Goal: Communication & Community: Answer question/provide support

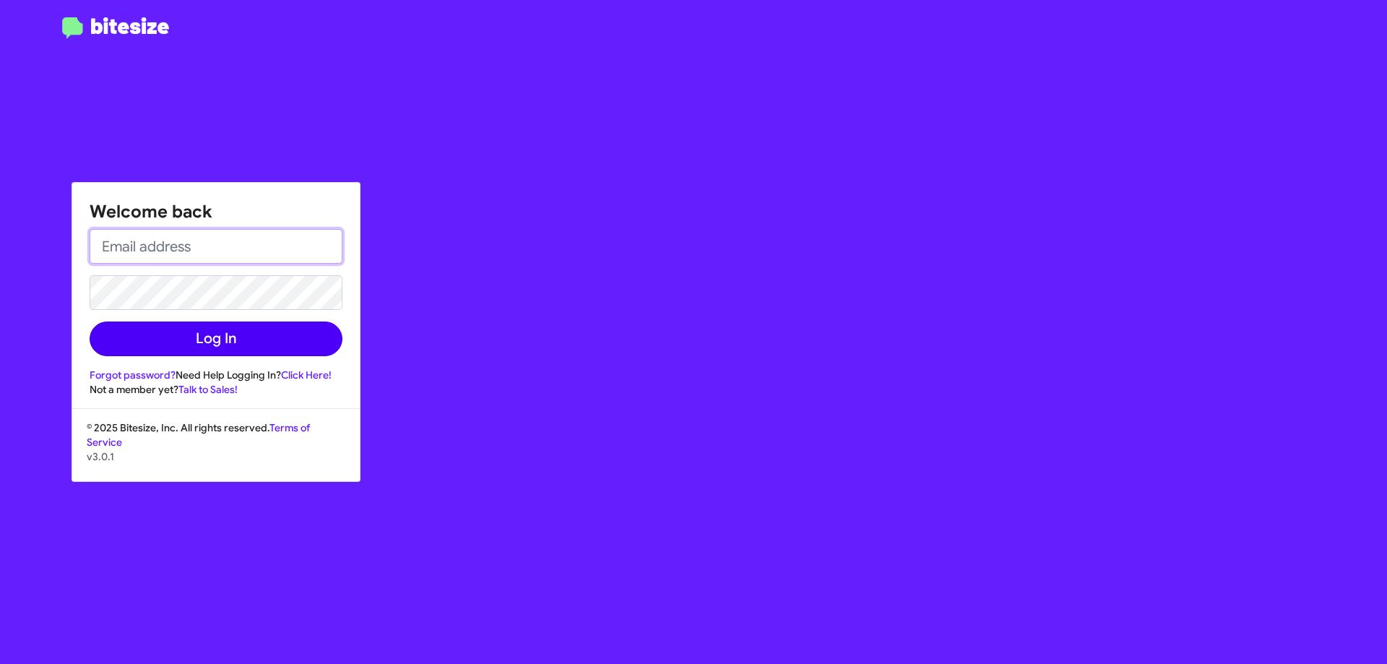
type input "[EMAIL_ADDRESS][DOMAIN_NAME]"
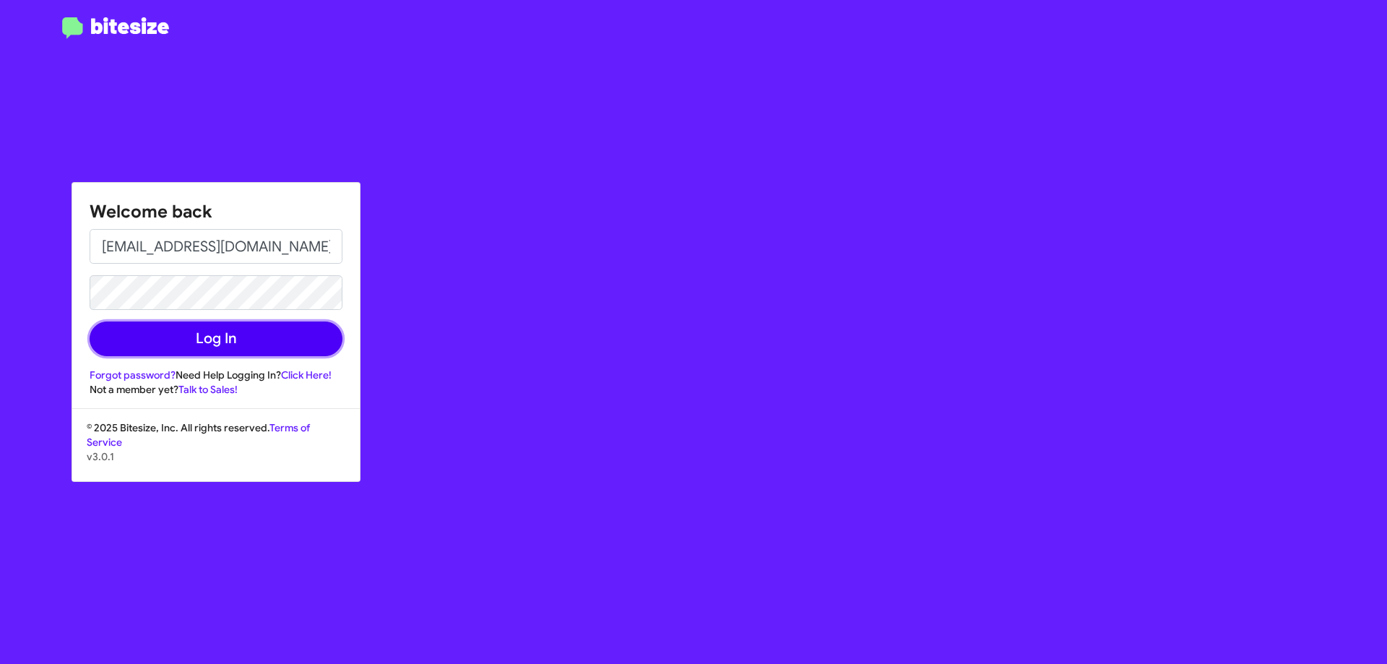
click at [279, 337] on button "Log In" at bounding box center [216, 338] width 253 height 35
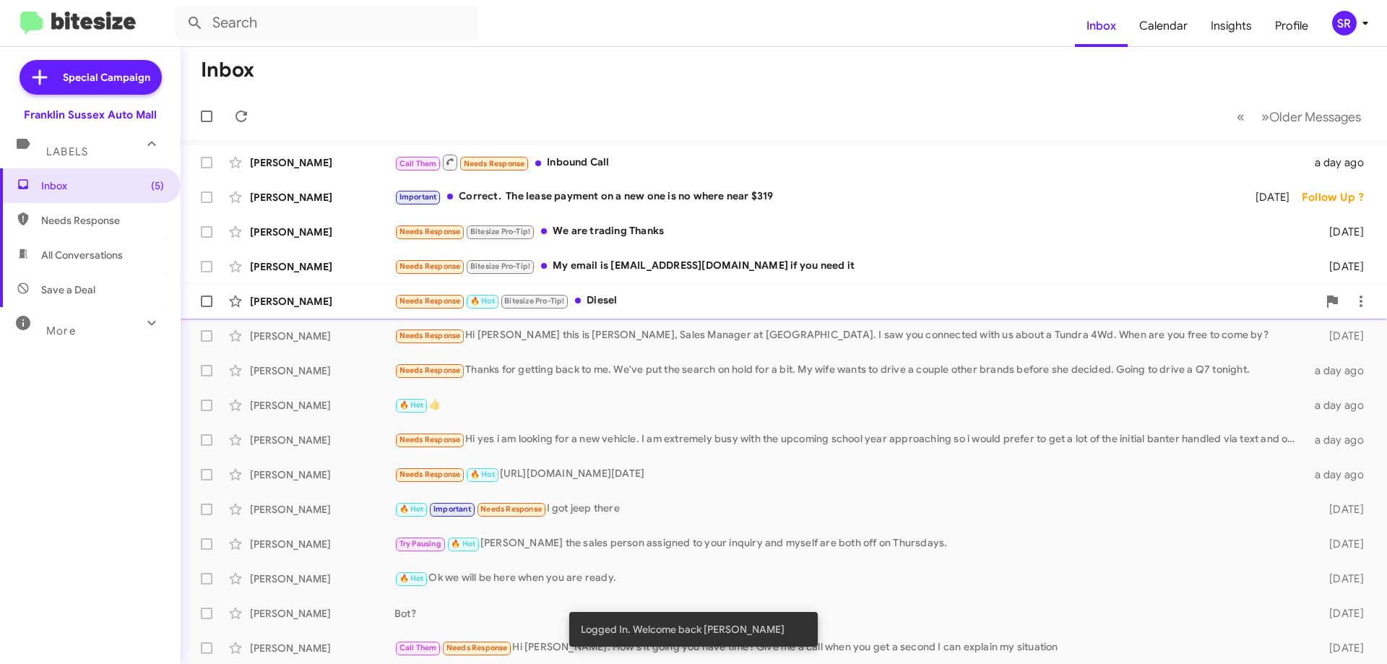
click at [602, 297] on div "Needs Response 🔥 Hot Bitesize Pro-Tip! Diesel" at bounding box center [855, 301] width 923 height 17
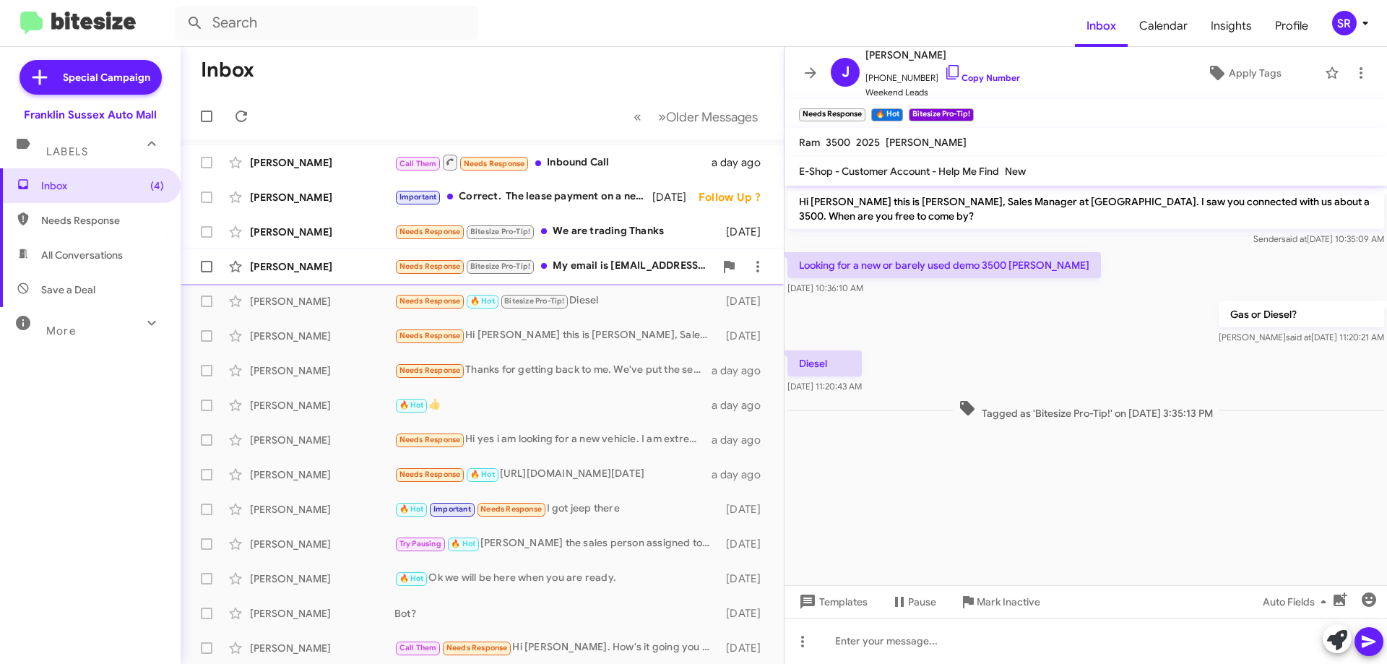
click at [611, 269] on div "Needs Response Bitesize Pro-Tip! My email is [EMAIL_ADDRESS][DOMAIN_NAME] if yo…" at bounding box center [554, 266] width 320 height 17
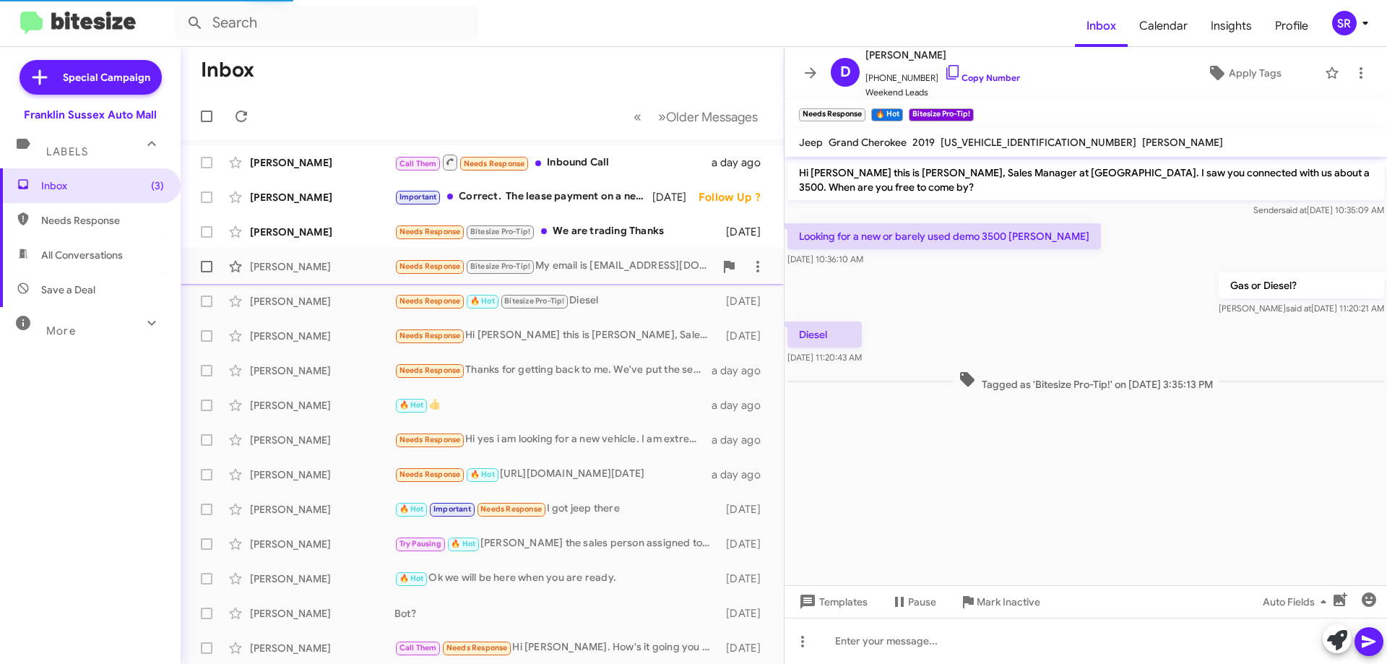
scroll to position [240, 0]
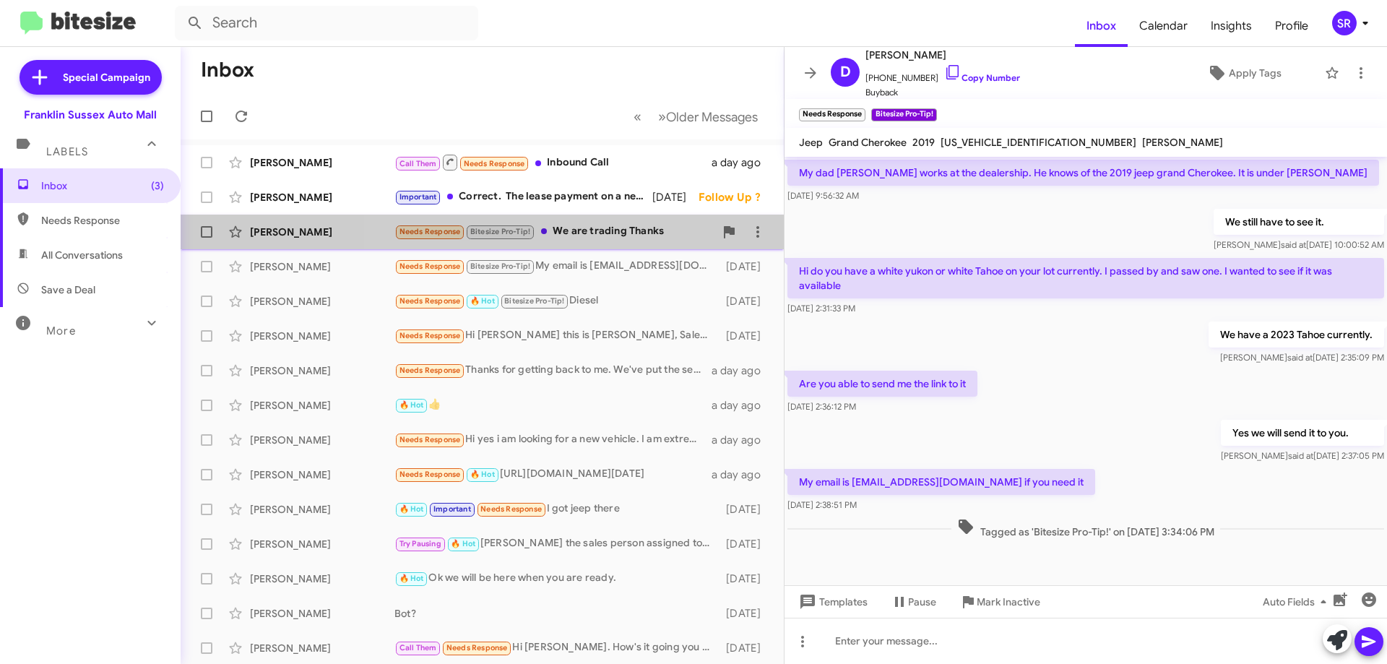
click at [568, 230] on div "Needs Response Bitesize Pro-Tip! We are trading Thanks" at bounding box center [554, 231] width 320 height 17
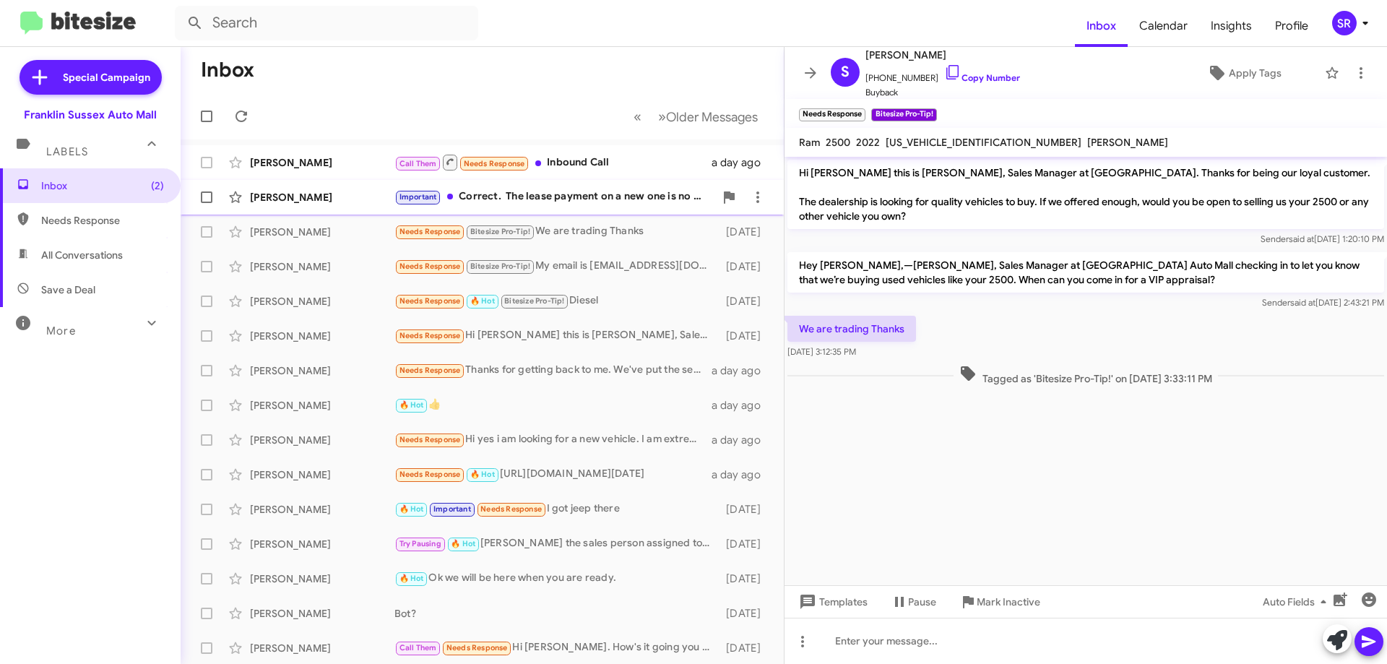
click at [570, 202] on div "Important Correct. The lease payment on a new one is no where near $319" at bounding box center [554, 197] width 320 height 17
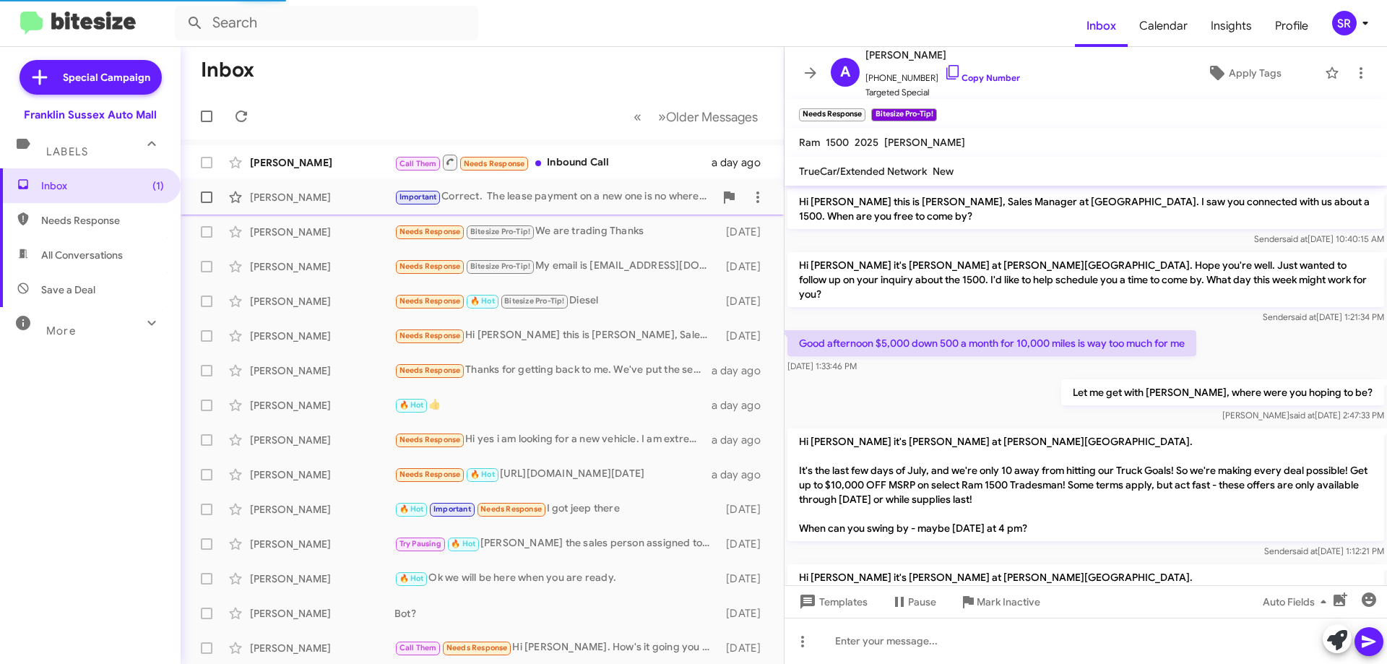
scroll to position [464, 0]
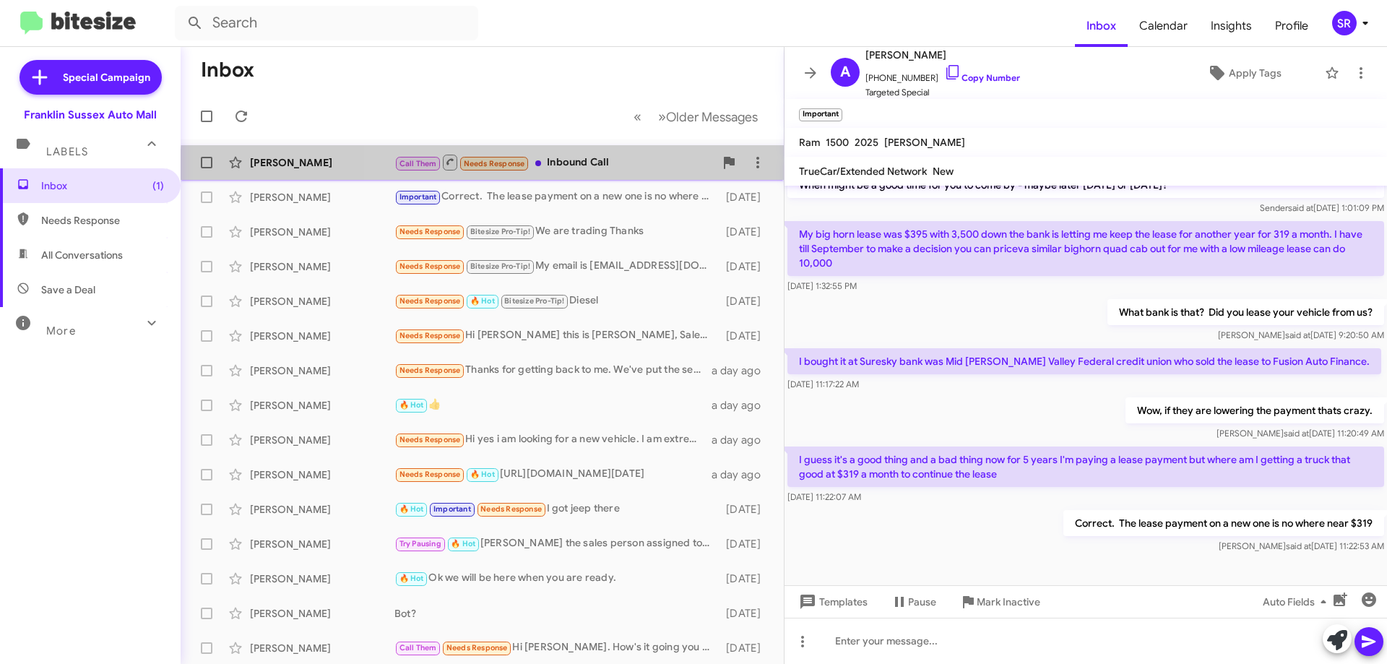
click at [579, 173] on div "[PERSON_NAME] Call Them Needs Response Inbound Call a day ago" at bounding box center [482, 162] width 580 height 29
